Goal: Task Accomplishment & Management: Manage account settings

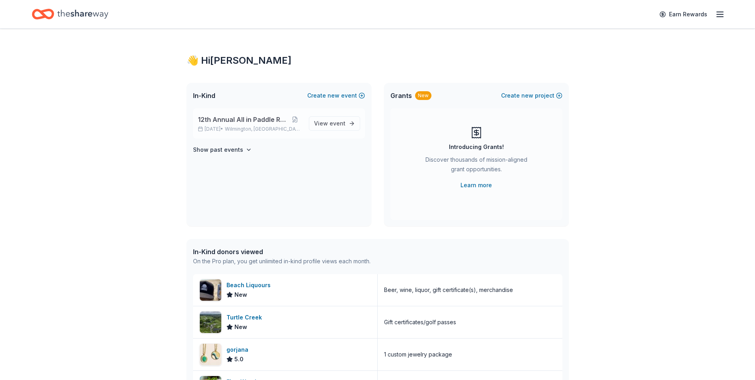
click at [232, 117] on span "12th Annual All in Paddle Raffle" at bounding box center [243, 120] width 90 height 10
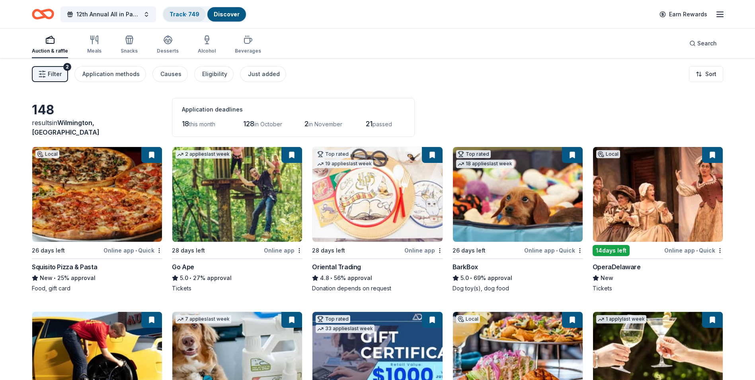
click at [178, 14] on link "Track · 749" at bounding box center [185, 14] width 30 height 7
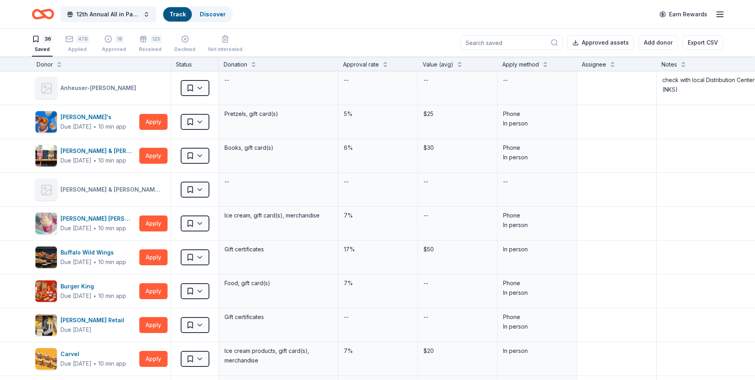
scroll to position [0, 0]
click at [77, 49] on div "Applied" at bounding box center [77, 49] width 24 height 6
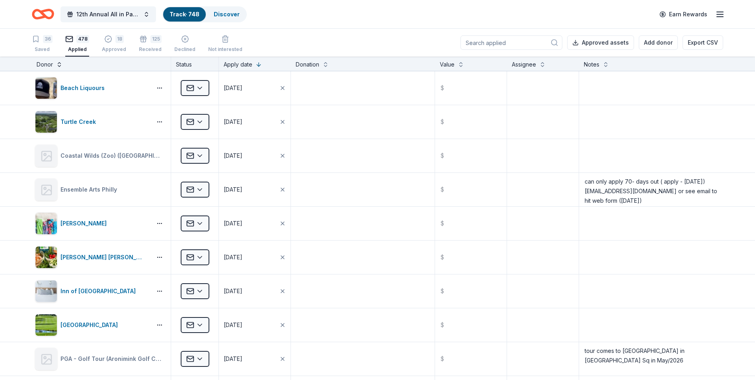
click at [59, 66] on button at bounding box center [59, 64] width 6 height 8
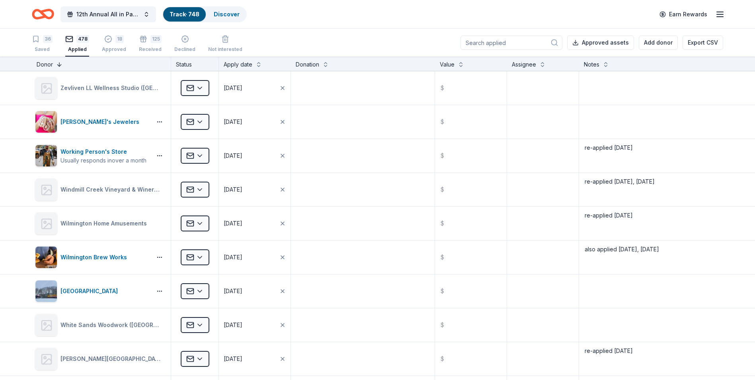
click at [59, 66] on button at bounding box center [59, 64] width 6 height 8
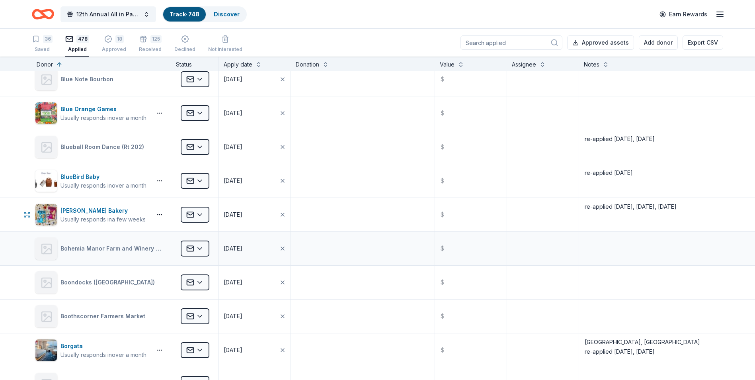
scroll to position [1672, 0]
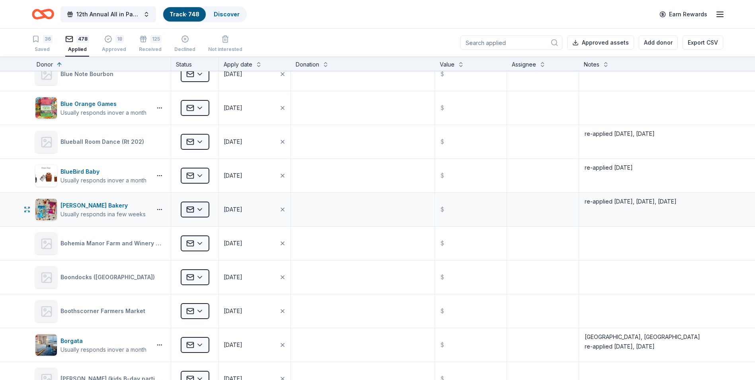
click at [199, 210] on html "12th Annual All in Paddle Raffle Track · 748 Discover Earn Rewards 36 Saved 478…" at bounding box center [377, 190] width 755 height 380
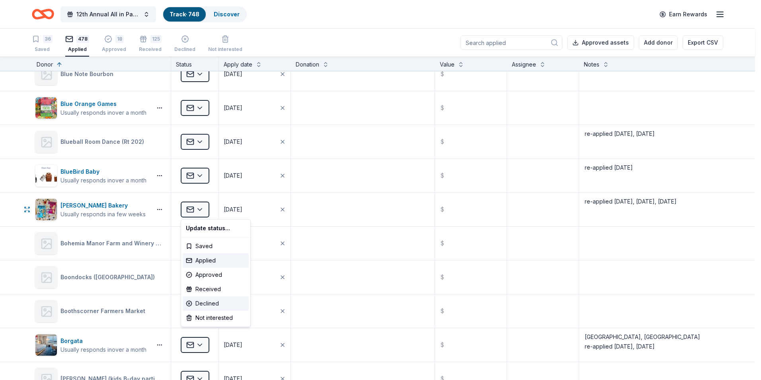
click at [206, 302] on div "Declined" at bounding box center [216, 303] width 66 height 14
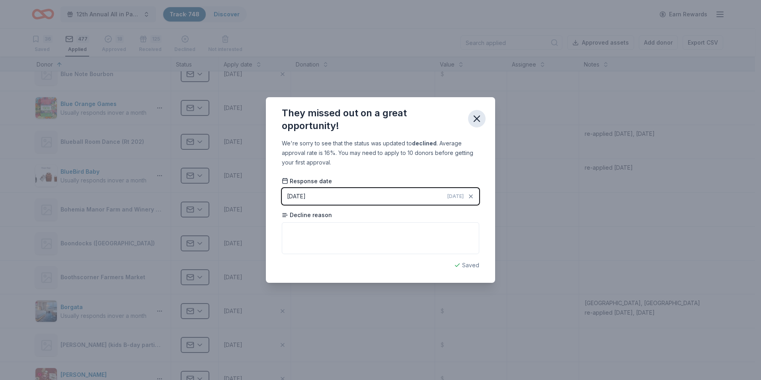
click at [475, 121] on icon "button" at bounding box center [477, 119] width 6 height 6
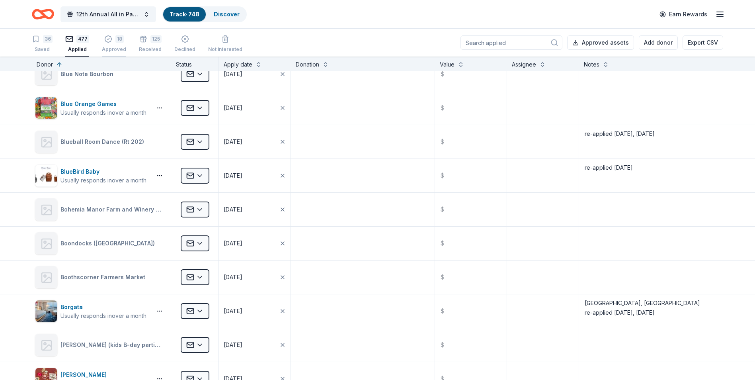
click at [112, 47] on div "Approved" at bounding box center [114, 49] width 24 height 6
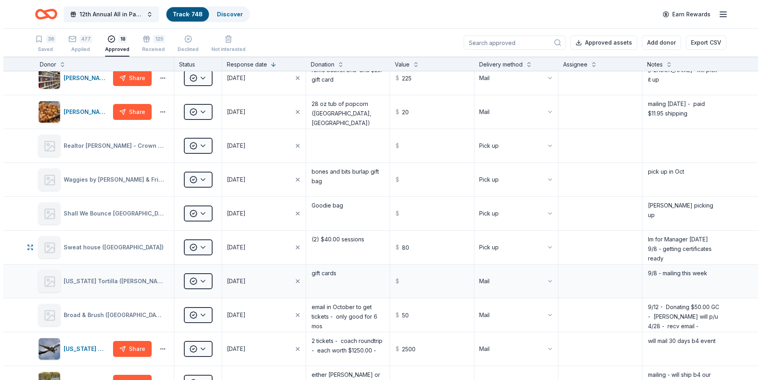
scroll to position [159, 0]
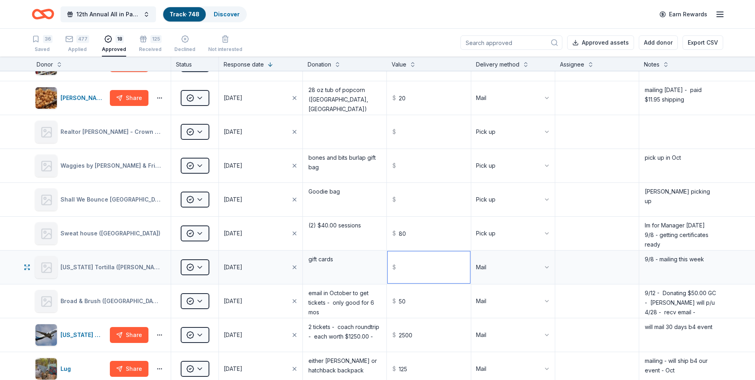
click at [409, 266] on input "text" at bounding box center [429, 267] width 82 height 32
type input "60.00"
drag, startPoint x: 338, startPoint y: 258, endPoint x: 309, endPoint y: 260, distance: 28.8
click at [309, 260] on textarea "gift cards" at bounding box center [345, 267] width 82 height 32
type textarea "2 - 2 free meals certificates - $30.00 ea"
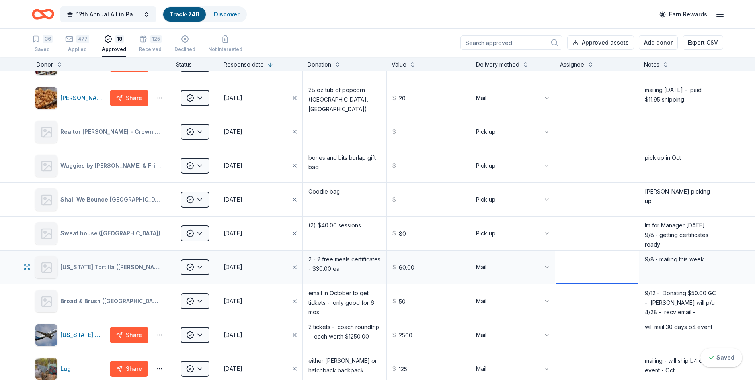
click at [579, 265] on textarea at bounding box center [597, 267] width 82 height 32
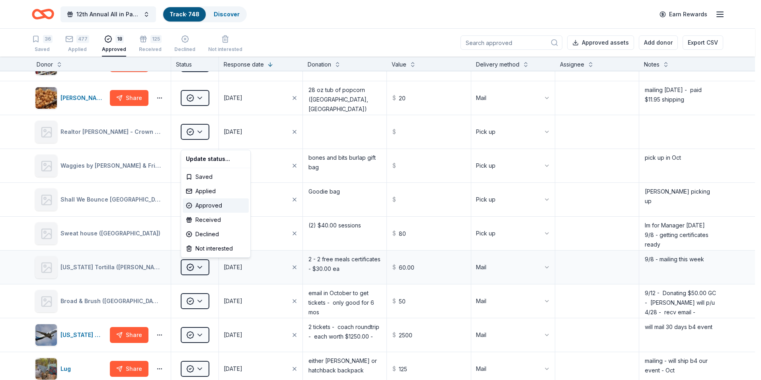
click at [200, 268] on html "12th Annual All in Paddle Raffle Track · 748 Discover Earn Rewards 36 Saved 477…" at bounding box center [380, 190] width 761 height 380
click at [203, 217] on div "Received" at bounding box center [216, 220] width 66 height 14
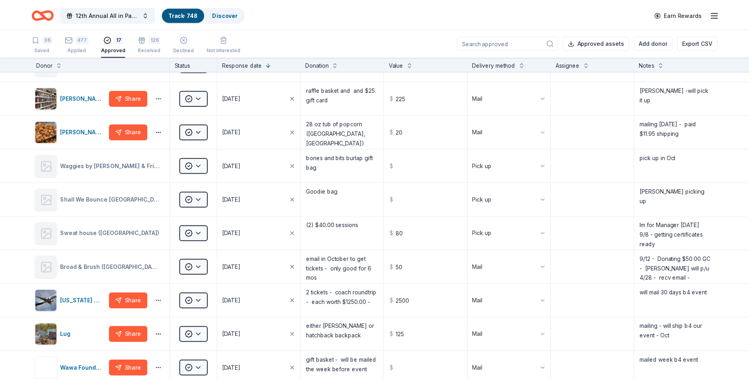
scroll to position [92, 0]
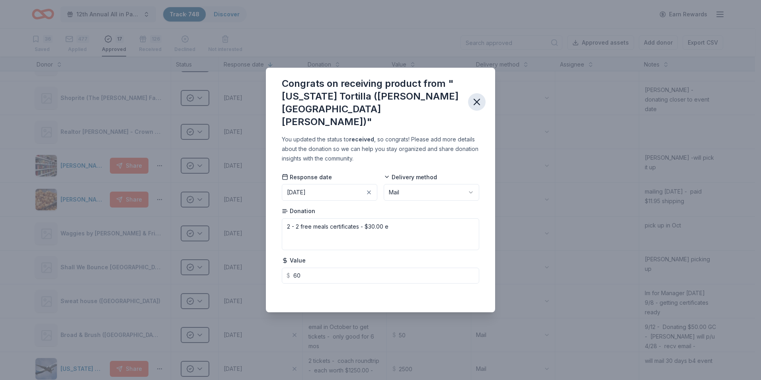
click at [478, 104] on icon "button" at bounding box center [476, 101] width 11 height 11
